Goal: Navigation & Orientation: Find specific page/section

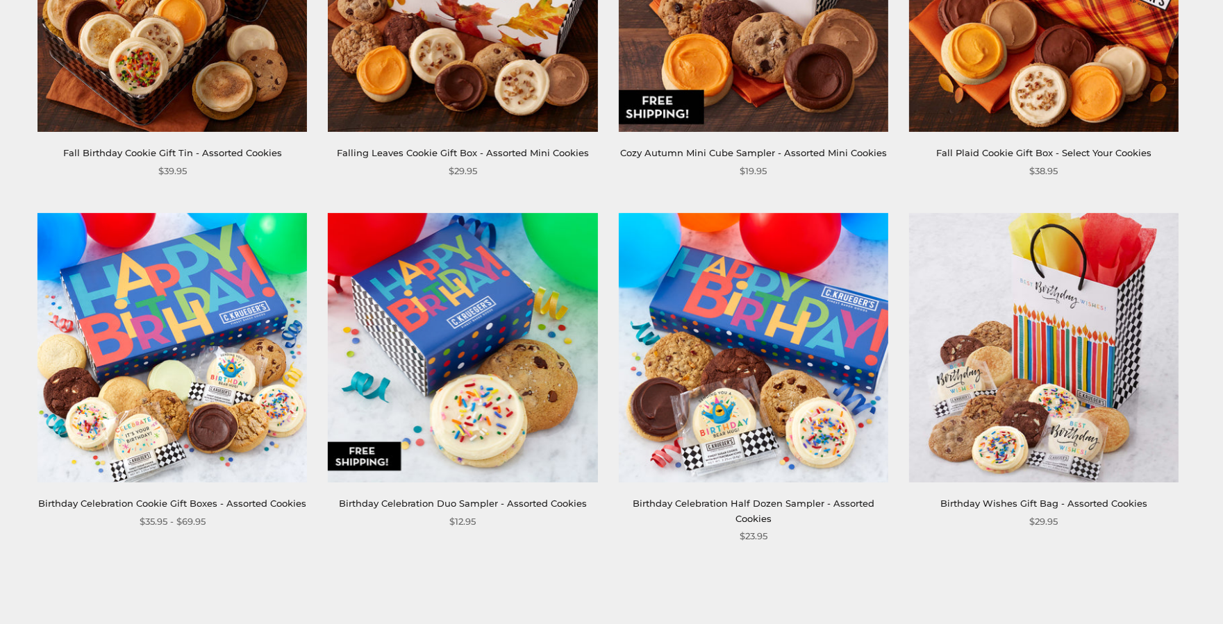
scroll to position [1944, 0]
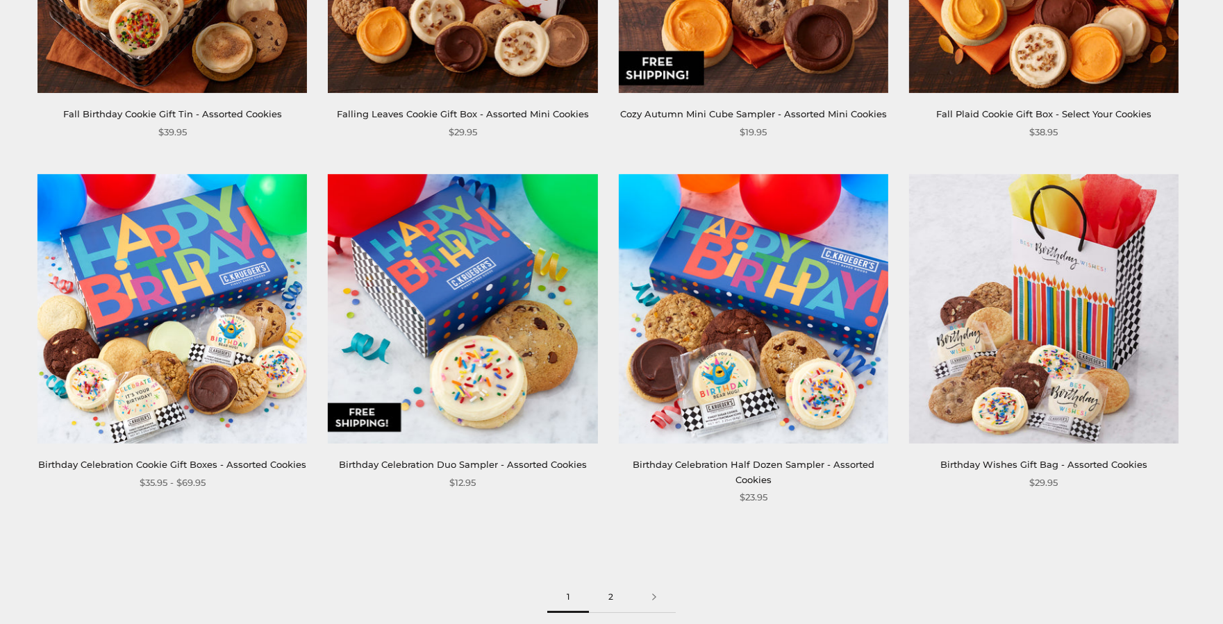
click at [614, 582] on link "2" at bounding box center [611, 597] width 44 height 31
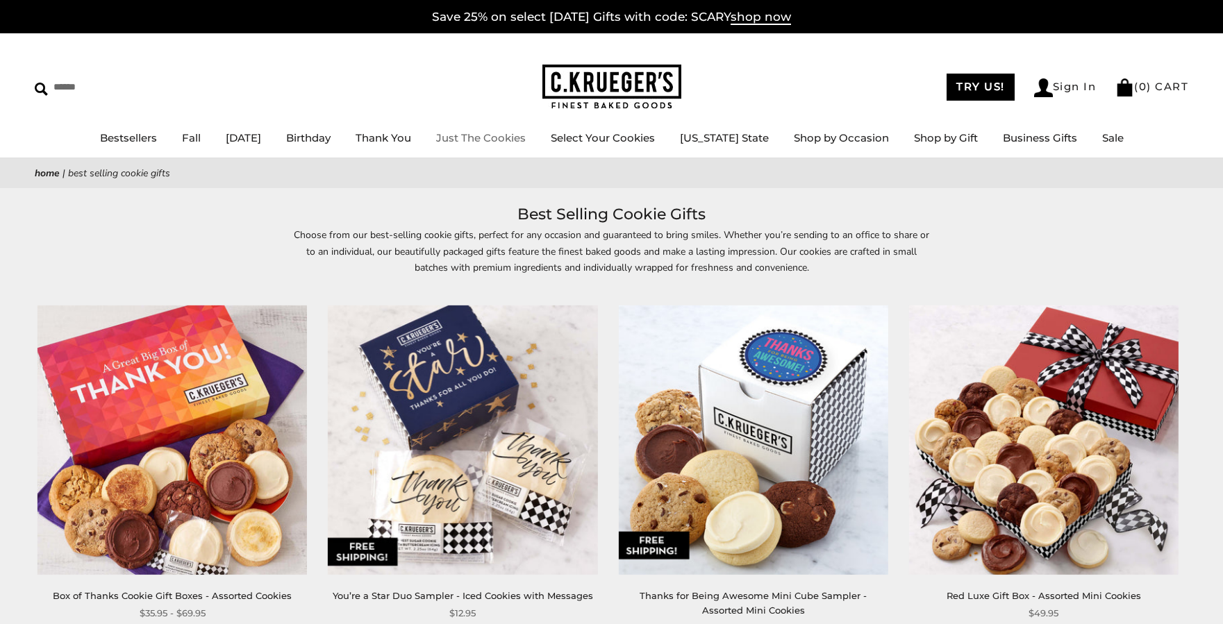
click at [485, 137] on link "Just The Cookies" at bounding box center [481, 137] width 90 height 13
